Goal: Information Seeking & Learning: Learn about a topic

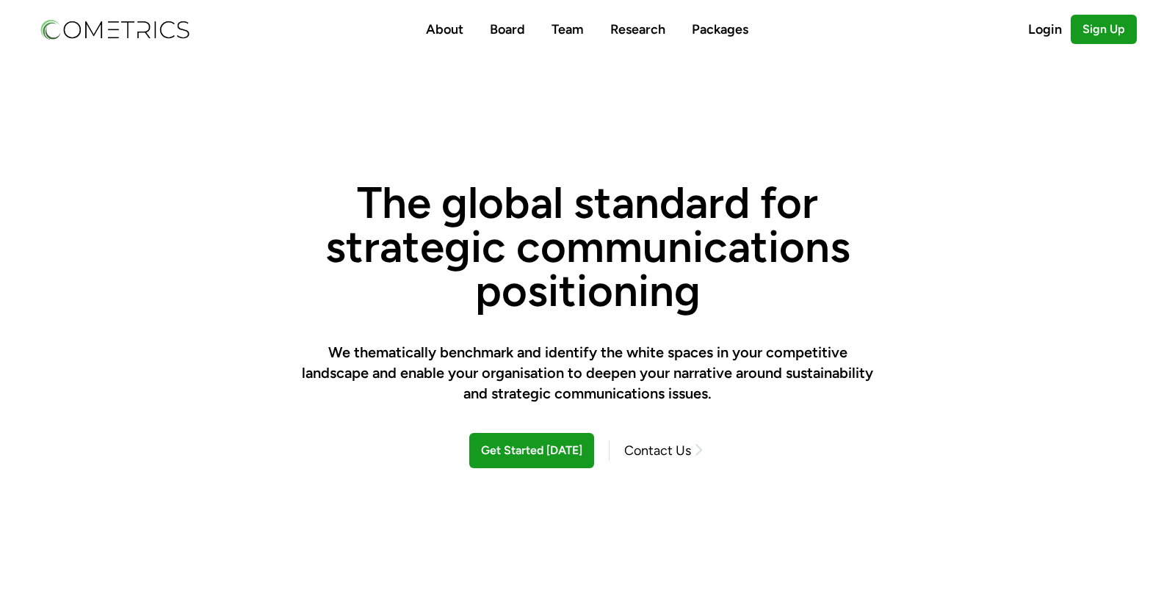
click at [658, 26] on link "Research" at bounding box center [637, 29] width 55 height 16
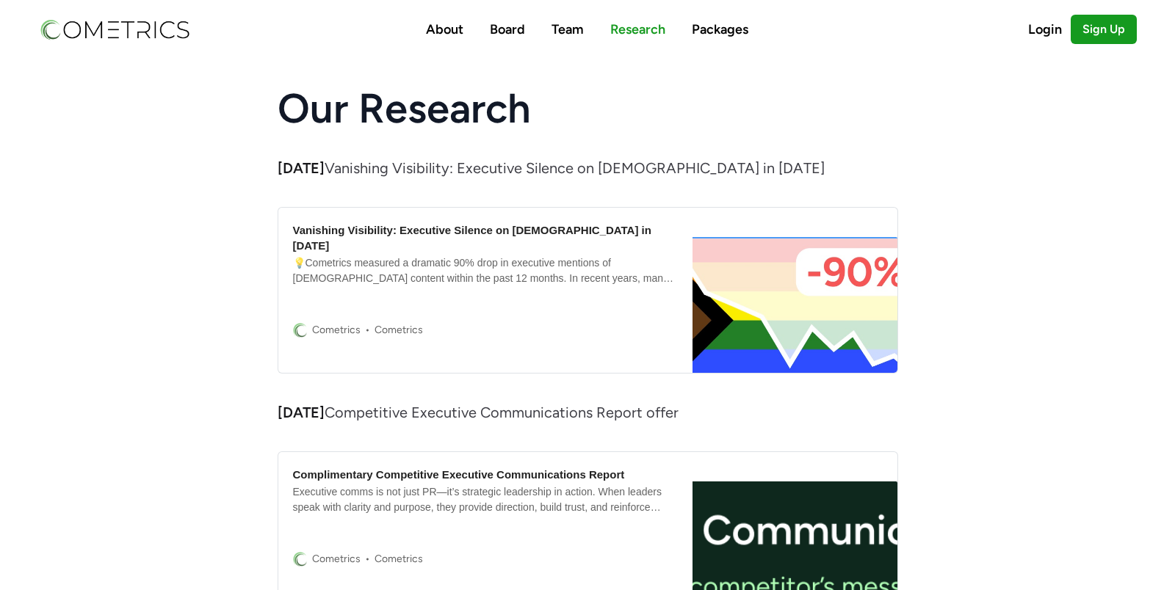
click at [600, 255] on div "💡Cometrics measured a dramatic 90% drop in executive mentions of LGBTQ+ content…" at bounding box center [485, 270] width 385 height 31
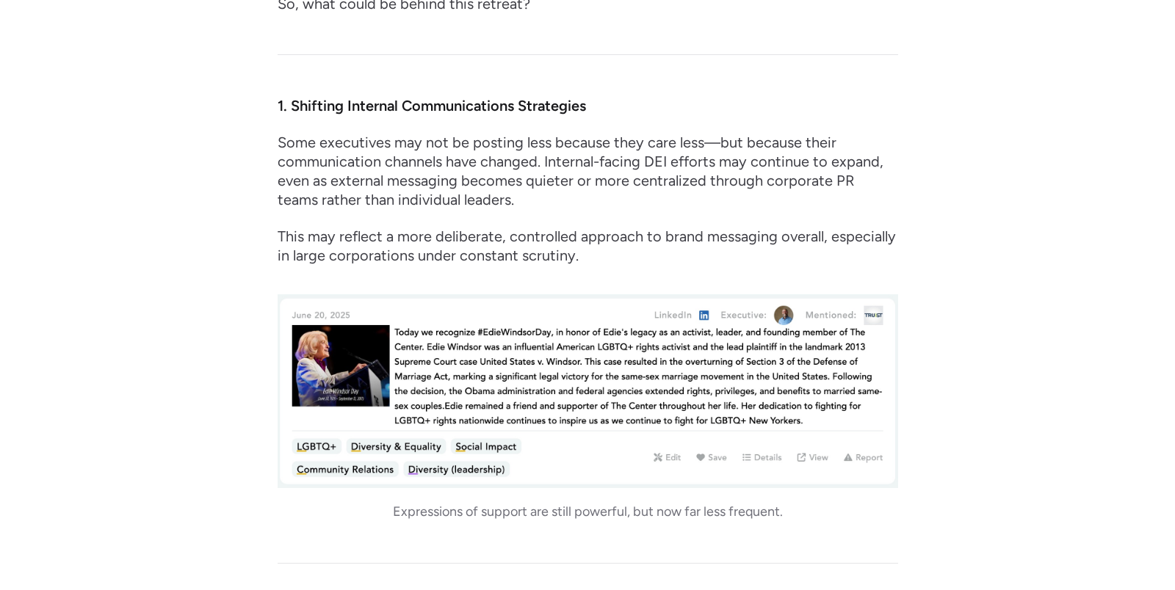
scroll to position [2759, 0]
